Goal: Ask a question

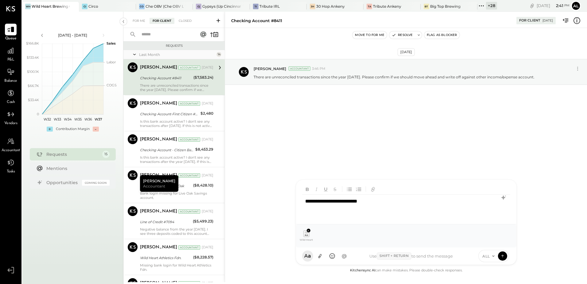
click at [376, 202] on div "**********" at bounding box center [406, 206] width 208 height 25
click at [340, 200] on div "**********" at bounding box center [406, 206] width 208 height 25
click at [425, 200] on div "**********" at bounding box center [406, 206] width 208 height 25
click at [453, 200] on div "**********" at bounding box center [406, 206] width 208 height 25
click at [505, 255] on button at bounding box center [502, 255] width 9 height 9
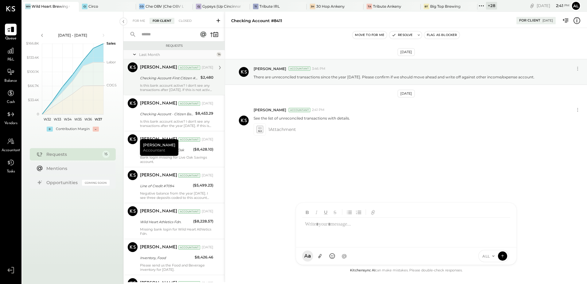
click at [173, 77] on div "Checking Account-First Citizen #0193" at bounding box center [169, 78] width 59 height 6
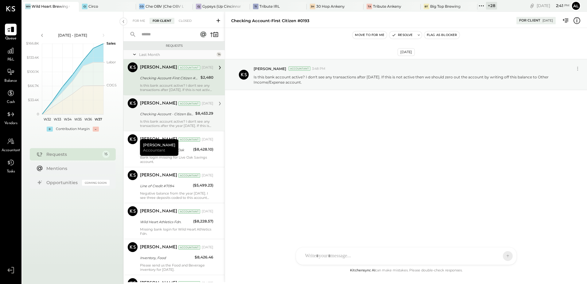
click at [154, 112] on div "Checking Account - Citizen Bank" at bounding box center [166, 114] width 53 height 6
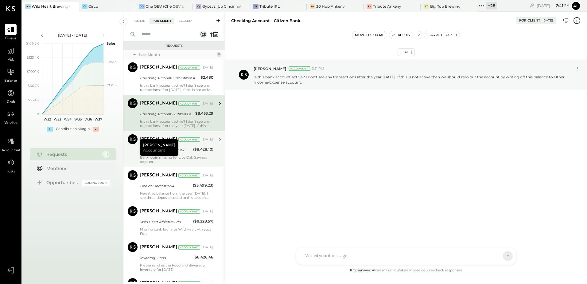
click at [180, 150] on div "Savings Account- Live Oak" at bounding box center [165, 150] width 51 height 6
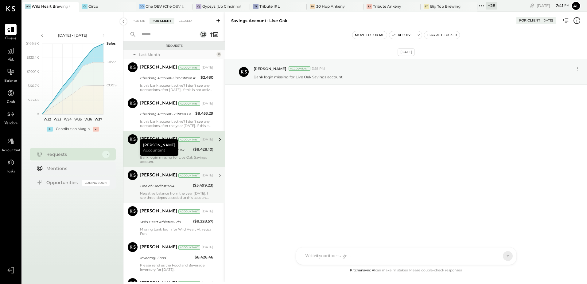
click at [166, 188] on div "Line of Credit #7094" at bounding box center [165, 186] width 51 height 6
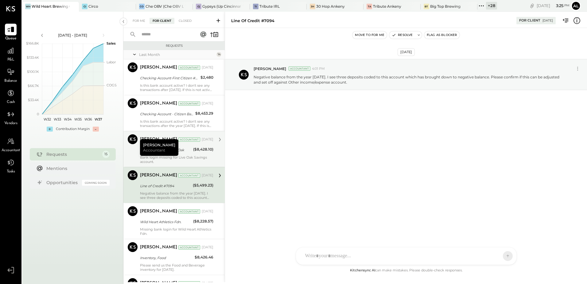
click at [178, 150] on div "Savings Account- Live Oak" at bounding box center [165, 150] width 51 height 6
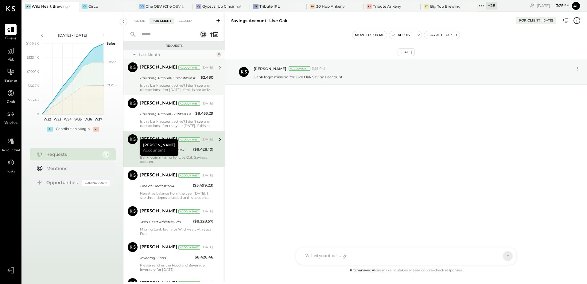
click at [179, 81] on div "Checking Account-First Citizen #0193" at bounding box center [169, 77] width 59 height 7
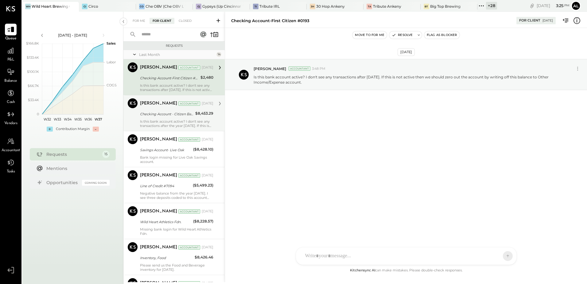
click at [178, 119] on div "Is this bank account active? I don't see any transactions after the year [DATE]…" at bounding box center [176, 123] width 73 height 9
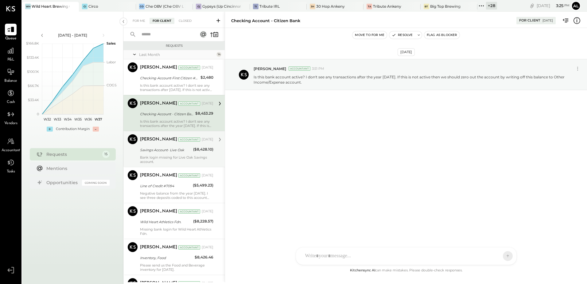
click at [167, 151] on div "Savings Account- Live Oak" at bounding box center [165, 150] width 51 height 6
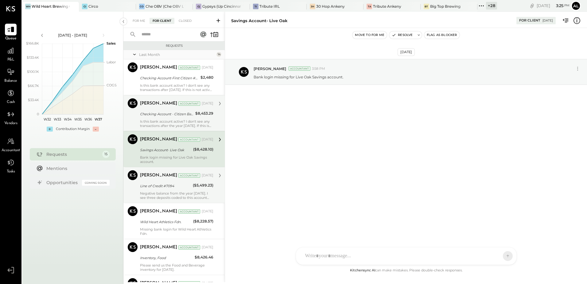
click at [158, 192] on div "Negative balance from the year [DATE]. I see three deposits coded to this accou…" at bounding box center [176, 195] width 73 height 9
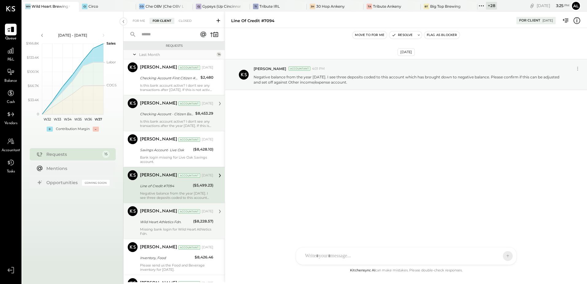
click at [164, 226] on div "[PERSON_NAME] Accountant [DATE] Wild Heart Athletics Fdn. ($8,228.57) Missing b…" at bounding box center [176, 220] width 73 height 29
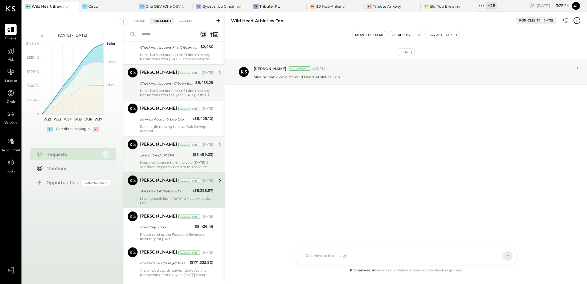
scroll to position [61, 0]
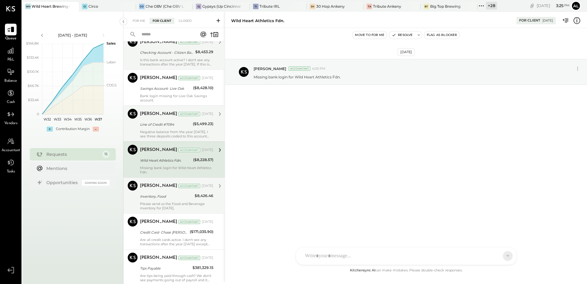
click at [159, 202] on div "Please send us the Food and Beverage inventory for [DATE]." at bounding box center [176, 205] width 73 height 9
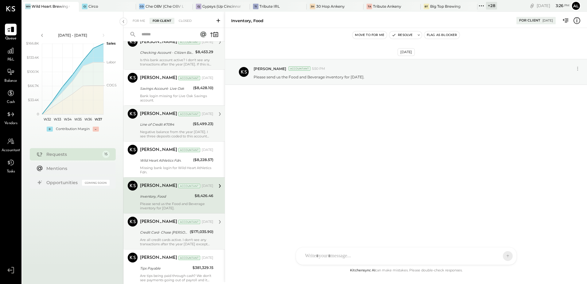
click at [168, 229] on div "Credit Card- Chase [PERSON_NAME]" at bounding box center [164, 232] width 48 height 6
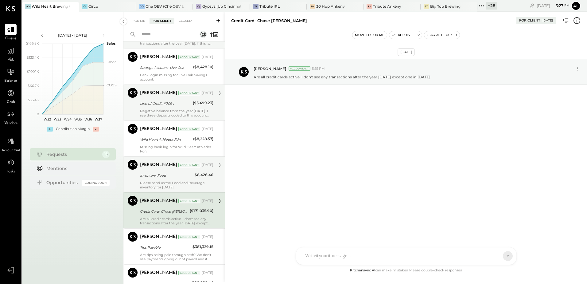
scroll to position [92, 0]
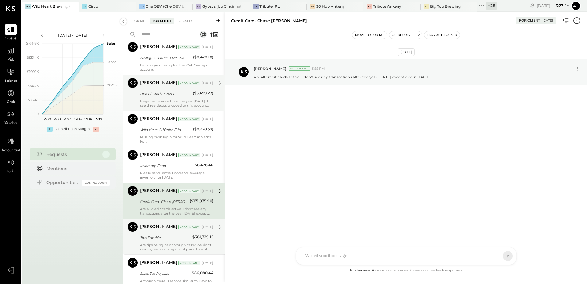
click at [179, 237] on div "Tips Payable" at bounding box center [165, 237] width 51 height 6
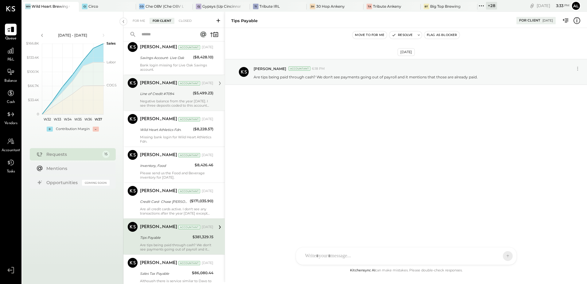
drag, startPoint x: -1, startPoint y: 112, endPoint x: -3, endPoint y: 128, distance: 15.5
click at [0, 128] on html "Queue P&L Balance Cash Vendors Accountant Tasks v 4.34.0 WH Wild Heart Brewing …" at bounding box center [293, 142] width 587 height 284
click at [345, 257] on div "AM [PERSON_NAME] [PERSON_NAME] [PERSON_NAME] B bsponseller AR [PERSON_NAME] AP …" at bounding box center [406, 233] width 221 height 62
click at [333, 225] on div "*****" at bounding box center [406, 229] width 208 height 25
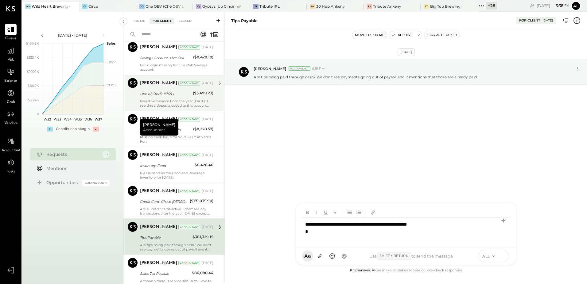
click at [504, 257] on icon at bounding box center [503, 255] width 6 height 6
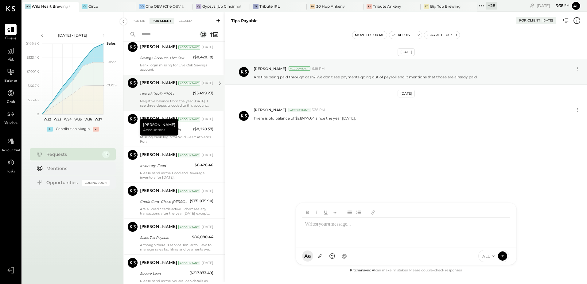
scroll to position [274, 0]
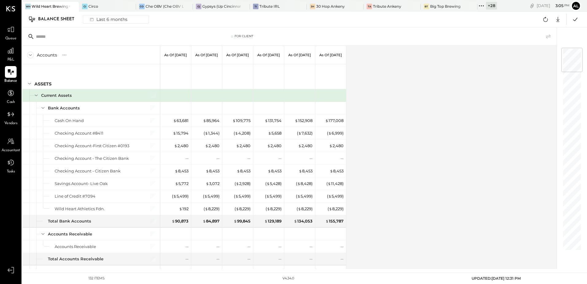
click at [408, 168] on div "Accounts S GL As of Mar 31st 2025 As of Apr 30th 2025 As of May 31st 2025 As of…" at bounding box center [290, 157] width 536 height 223
